Goal: Task Accomplishment & Management: Manage account settings

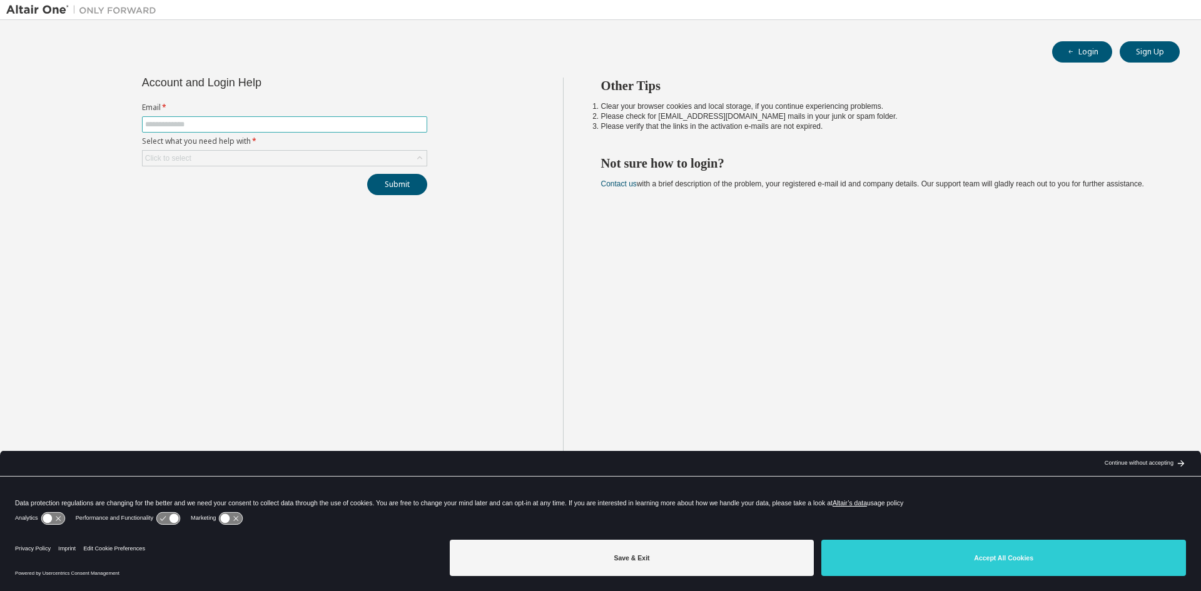
click at [268, 129] on input "text" at bounding box center [284, 125] width 279 height 10
type input "**********"
click at [277, 156] on div "Click to select" at bounding box center [285, 158] width 284 height 15
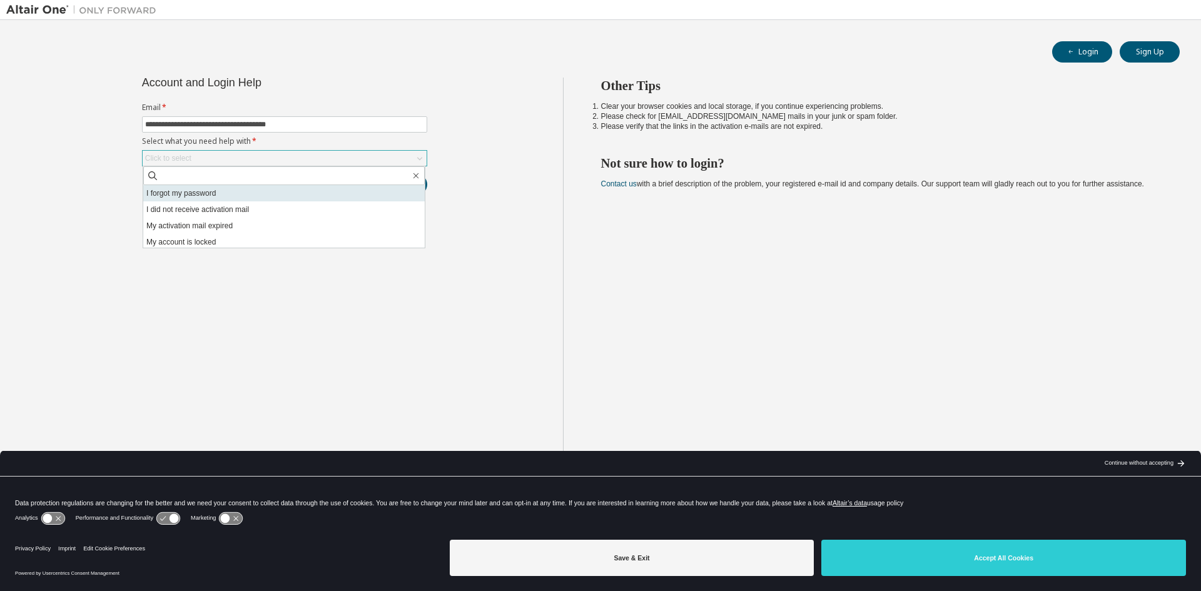
click at [245, 194] on li "I forgot my password" at bounding box center [284, 193] width 282 height 16
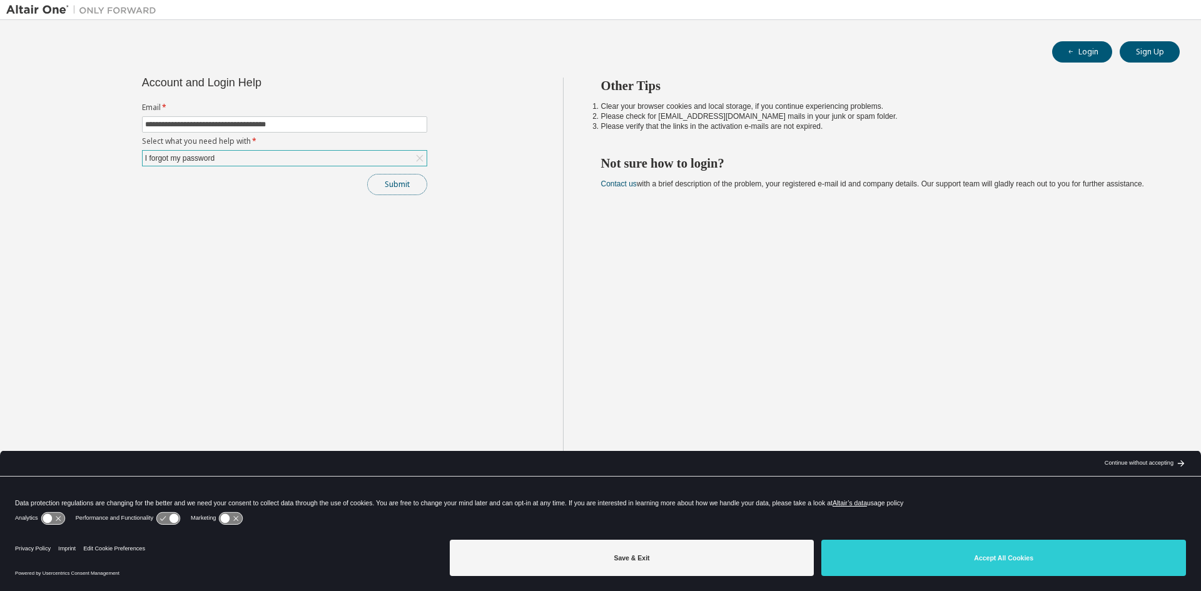
click at [407, 184] on button "Submit" at bounding box center [397, 184] width 60 height 21
click at [396, 187] on button "Submit" at bounding box center [397, 184] width 60 height 21
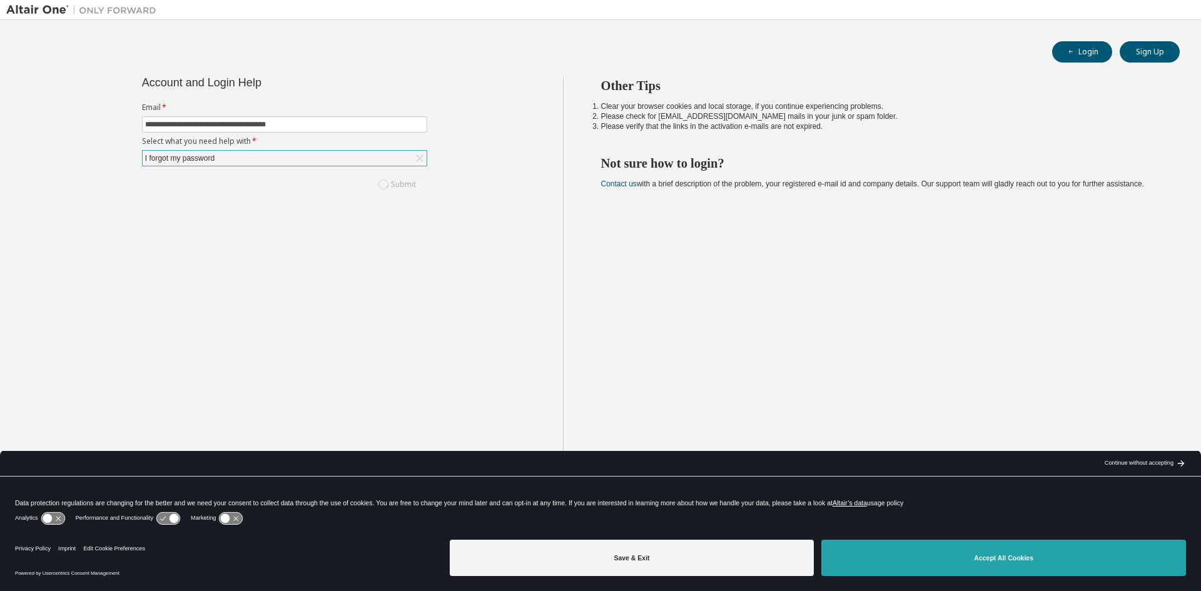
click at [1056, 545] on button "Accept All Cookies" at bounding box center [1004, 558] width 365 height 36
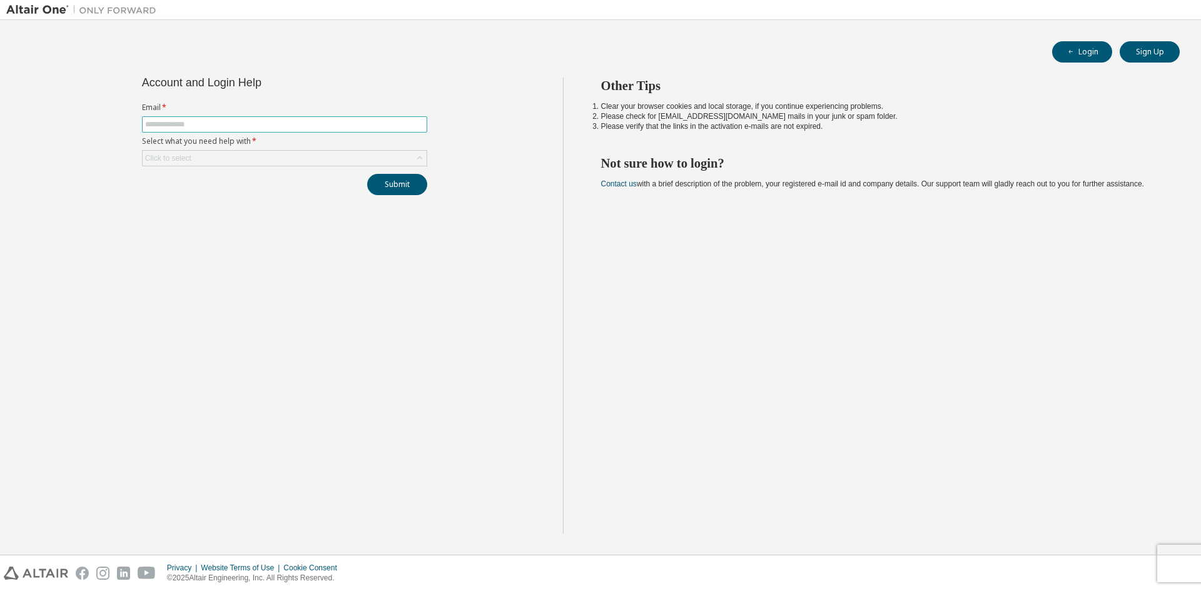
click at [280, 121] on input "text" at bounding box center [284, 125] width 279 height 10
type input "**********"
click at [292, 153] on div "Click to select" at bounding box center [285, 158] width 284 height 15
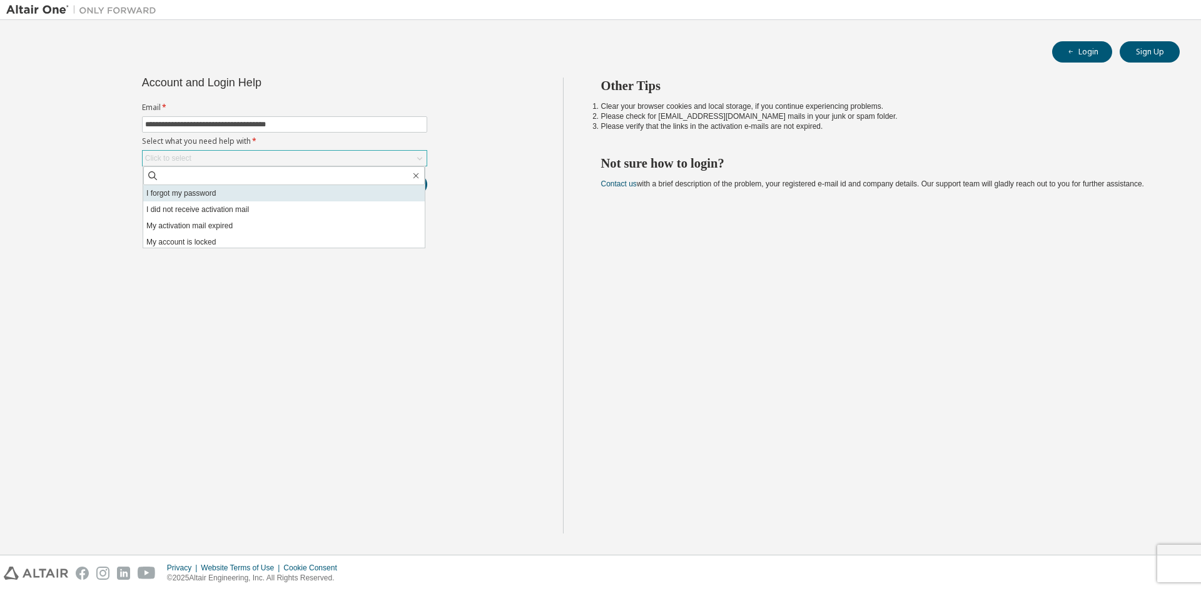
click at [238, 191] on li "I forgot my password" at bounding box center [284, 193] width 282 height 16
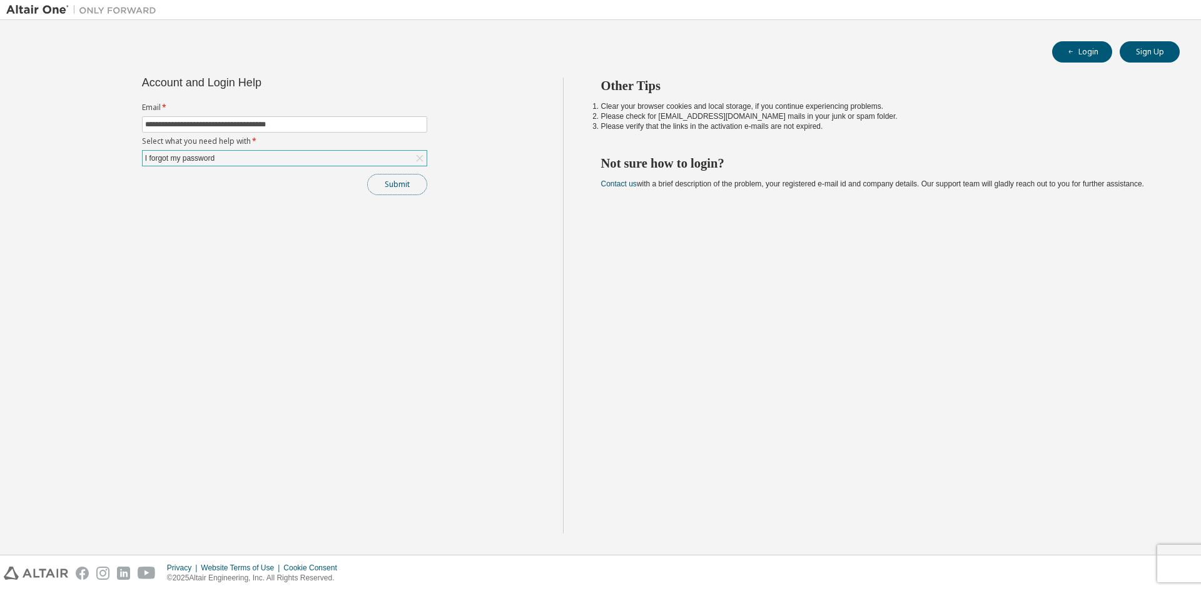
click at [395, 174] on button "Submit" at bounding box center [397, 184] width 60 height 21
